Goal: Obtain resource: Download file/media

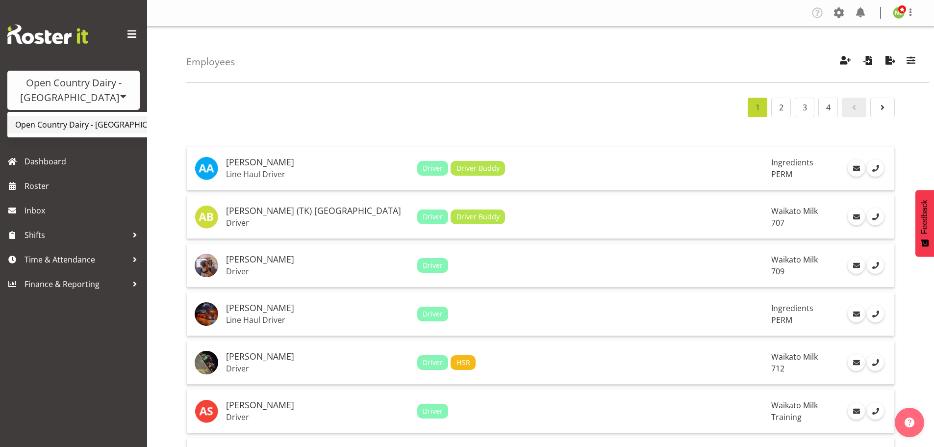
click at [81, 124] on link "Open Country Dairy - [GEOGRAPHIC_DATA]" at bounding box center [101, 125] width 189 height 18
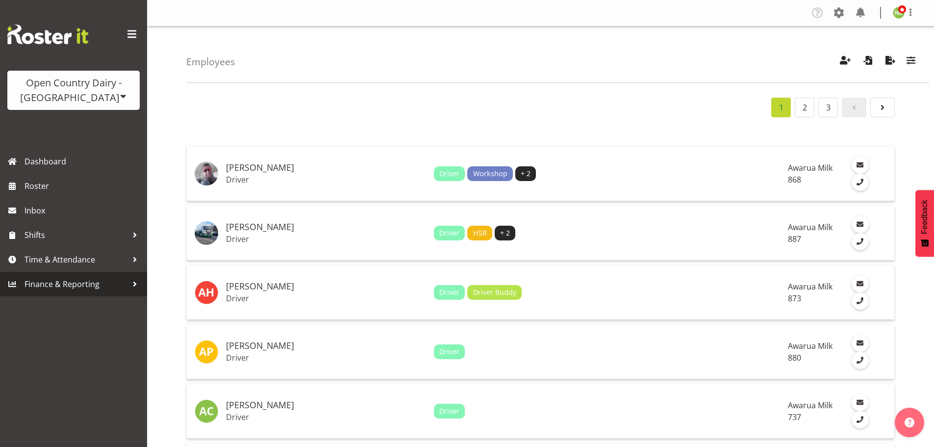
click at [59, 283] on span "Finance & Reporting" at bounding box center [76, 284] width 103 height 15
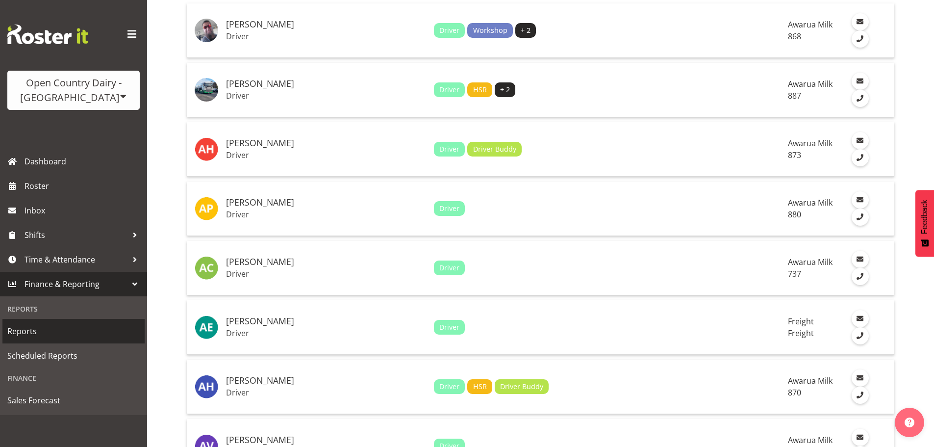
scroll to position [147, 0]
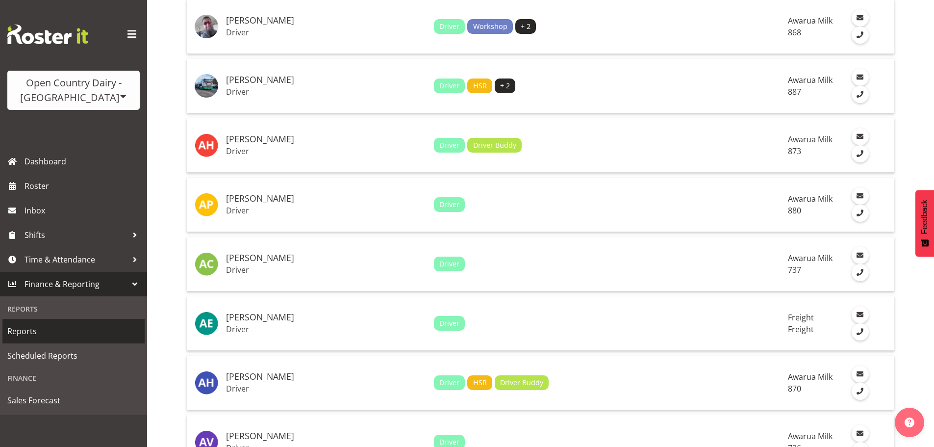
click at [28, 330] on span "Reports" at bounding box center [73, 331] width 132 height 15
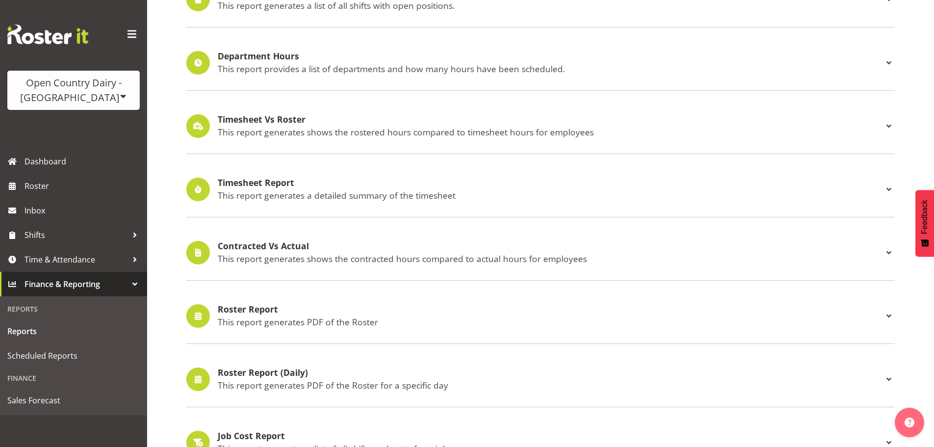
scroll to position [147, 0]
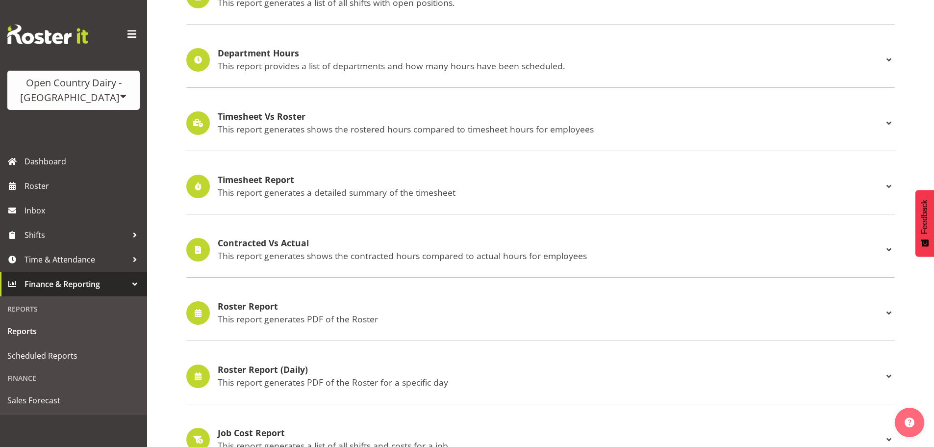
click at [260, 310] on h4 "Roster Report" at bounding box center [551, 307] width 666 height 10
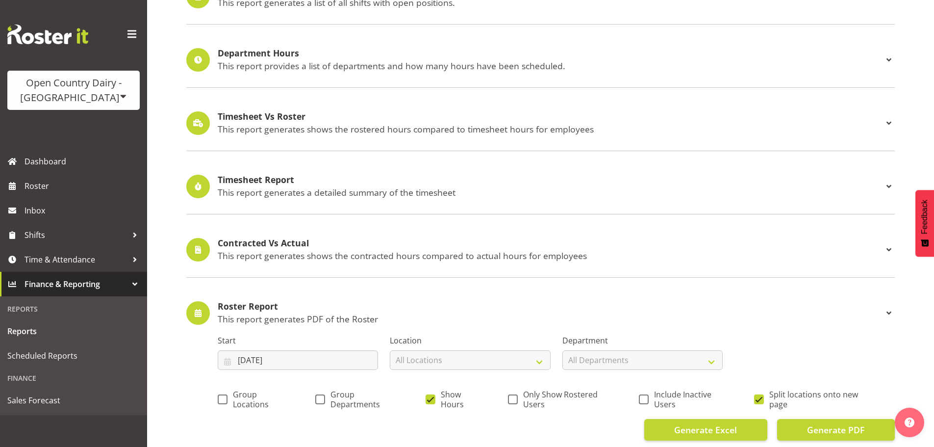
scroll to position [294, 0]
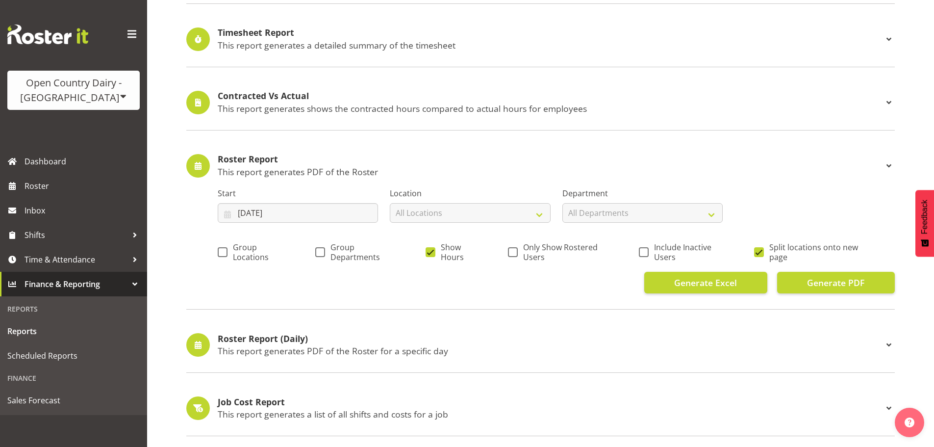
click at [252, 343] on h4 "Roster Report (Daily)" at bounding box center [551, 339] width 666 height 10
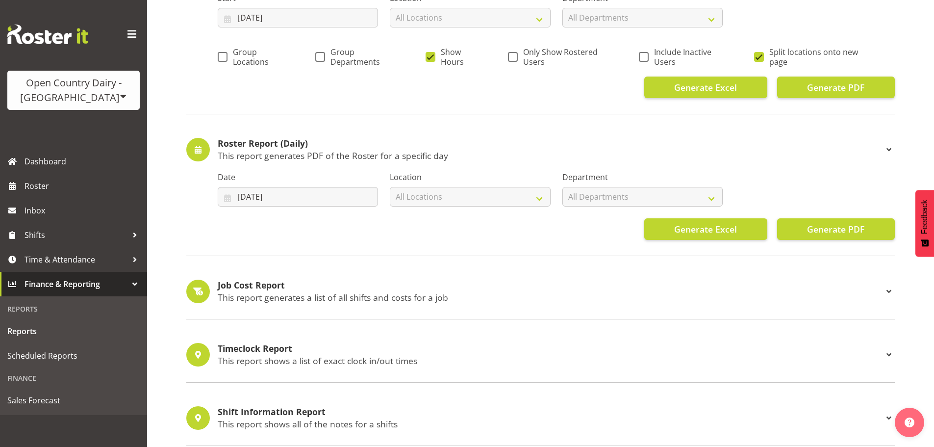
scroll to position [491, 0]
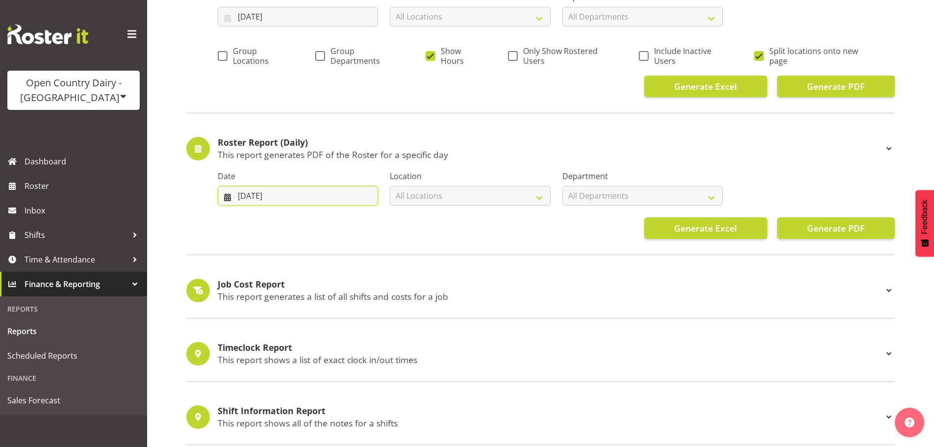
click at [256, 190] on input "17/09/2025" at bounding box center [298, 196] width 160 height 20
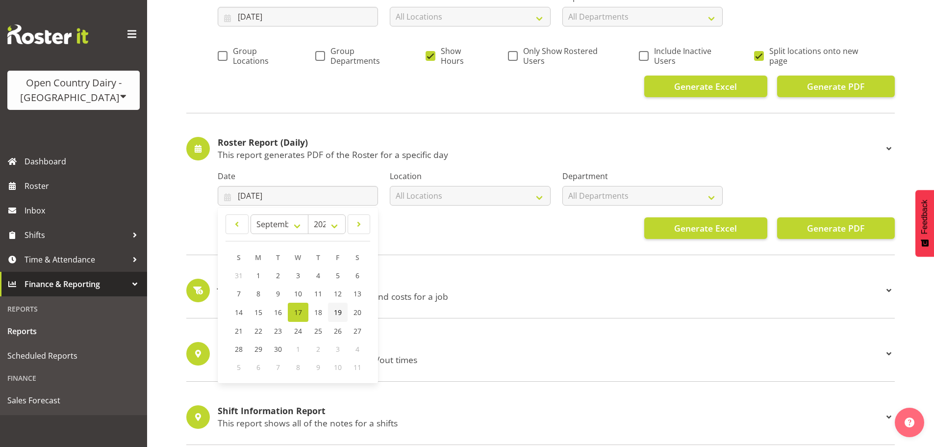
click at [334, 313] on span "19" at bounding box center [338, 312] width 8 height 9
type input "19/09/2025"
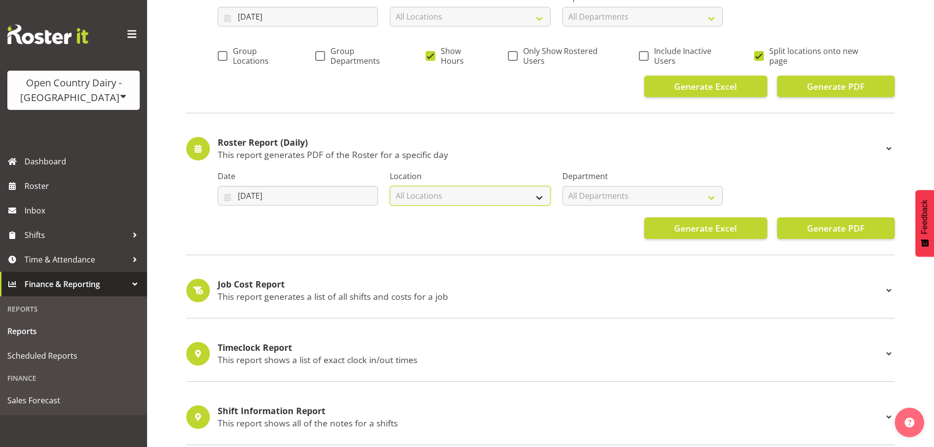
click at [469, 193] on select "All Locations Awarua Milk Awarua Office Freight Horotiu office Waharoa Office W…" at bounding box center [470, 196] width 160 height 20
click at [526, 138] on h4 "Roster Report (Daily)" at bounding box center [551, 143] width 666 height 10
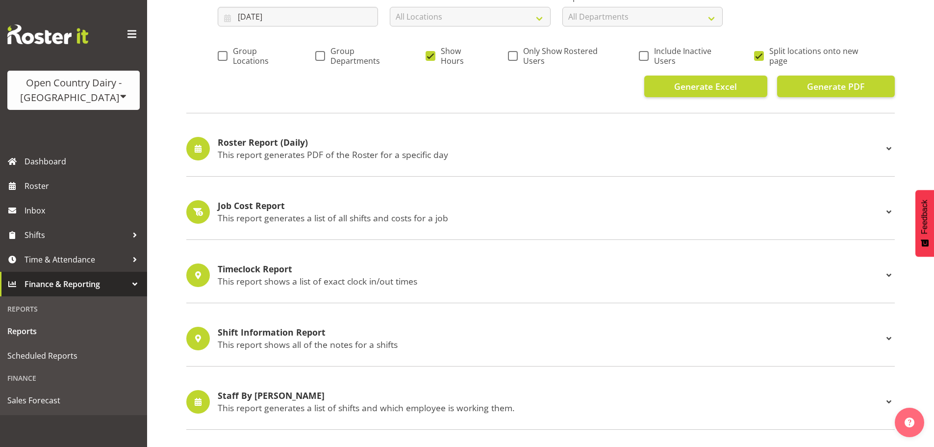
drag, startPoint x: 285, startPoint y: 153, endPoint x: 417, endPoint y: 189, distance: 136.4
click at [285, 154] on p "This report generates PDF of the Roster for a specific day" at bounding box center [551, 154] width 666 height 11
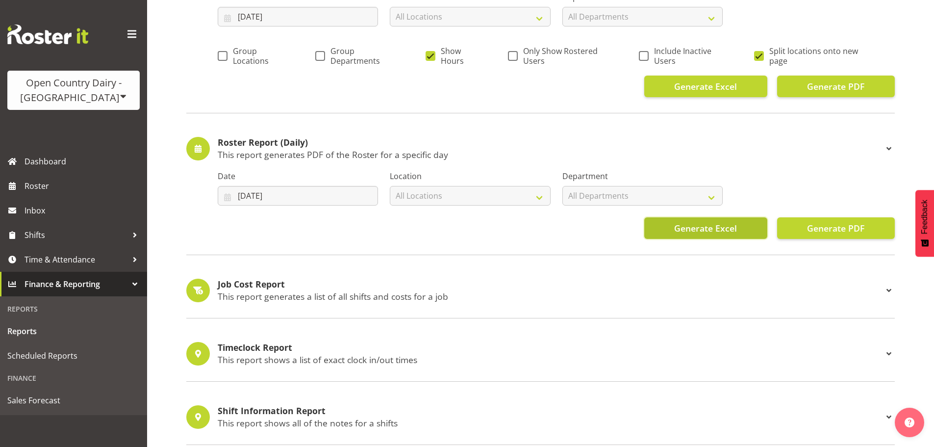
click at [731, 227] on span "Generate Excel" at bounding box center [705, 228] width 63 height 13
click at [183, 129] on div "Reports Roster Reports Unfilled Shifts This report generates a list of all shif…" at bounding box center [540, 296] width 787 height 1521
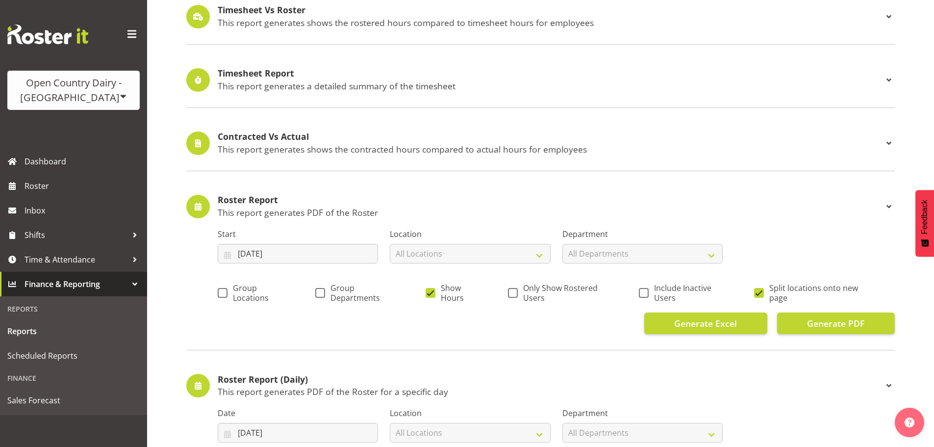
scroll to position [245, 0]
